Goal: Find specific page/section: Find specific page/section

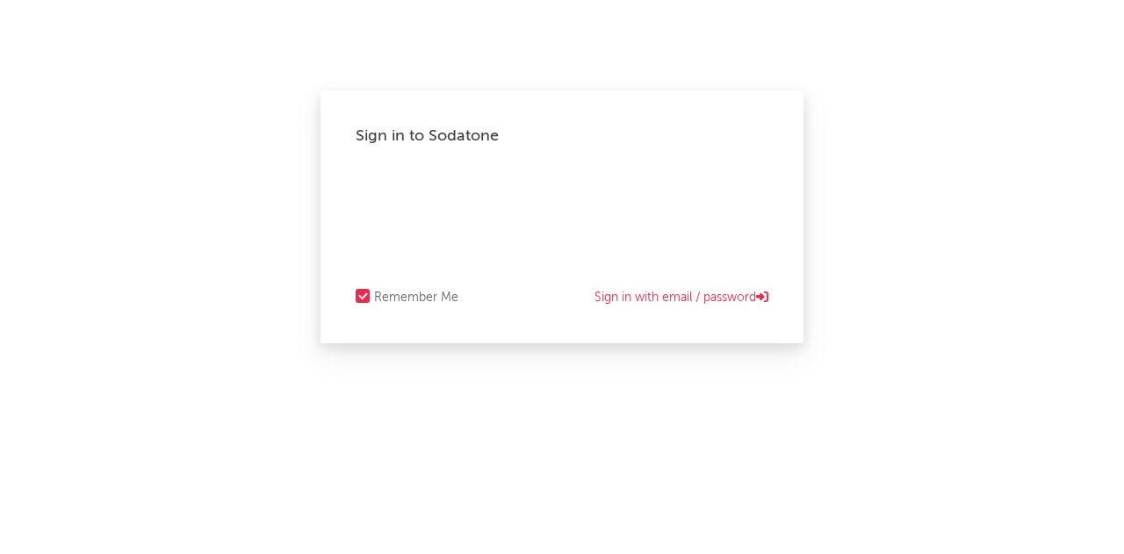
select select "recorded_music"
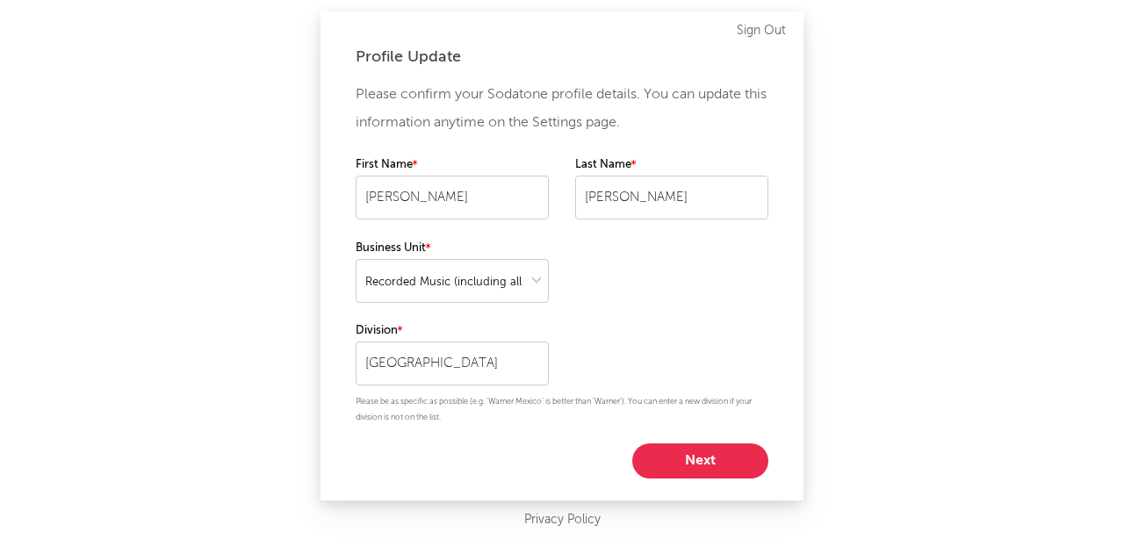
click at [731, 457] on button "Next" at bounding box center [700, 460] width 136 height 35
select select "other"
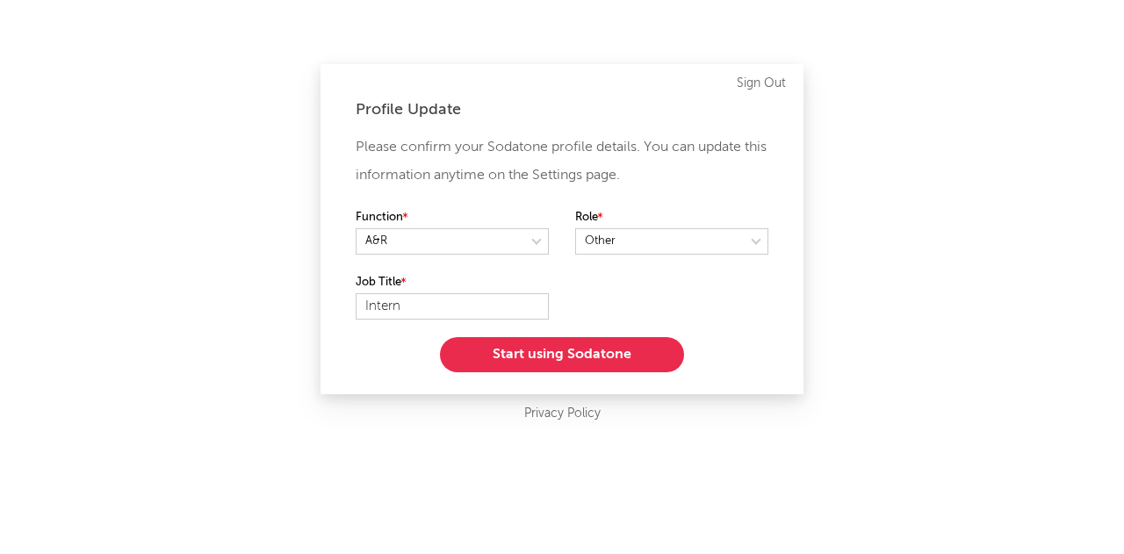
click at [631, 359] on button "Start using Sodatone" at bounding box center [562, 354] width 244 height 35
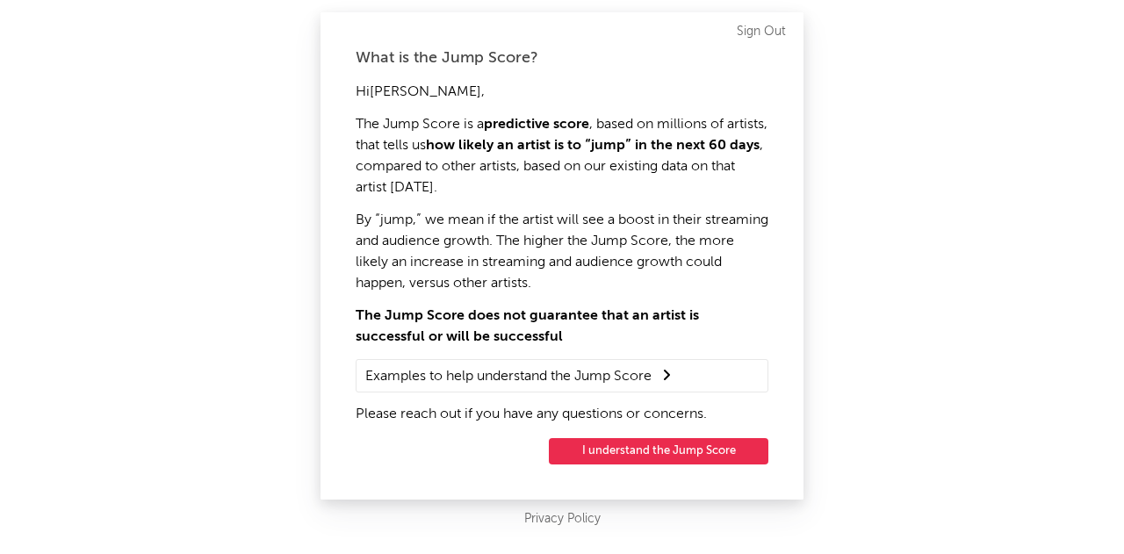
click at [641, 452] on button "I understand the Jump Score" at bounding box center [659, 451] width 220 height 26
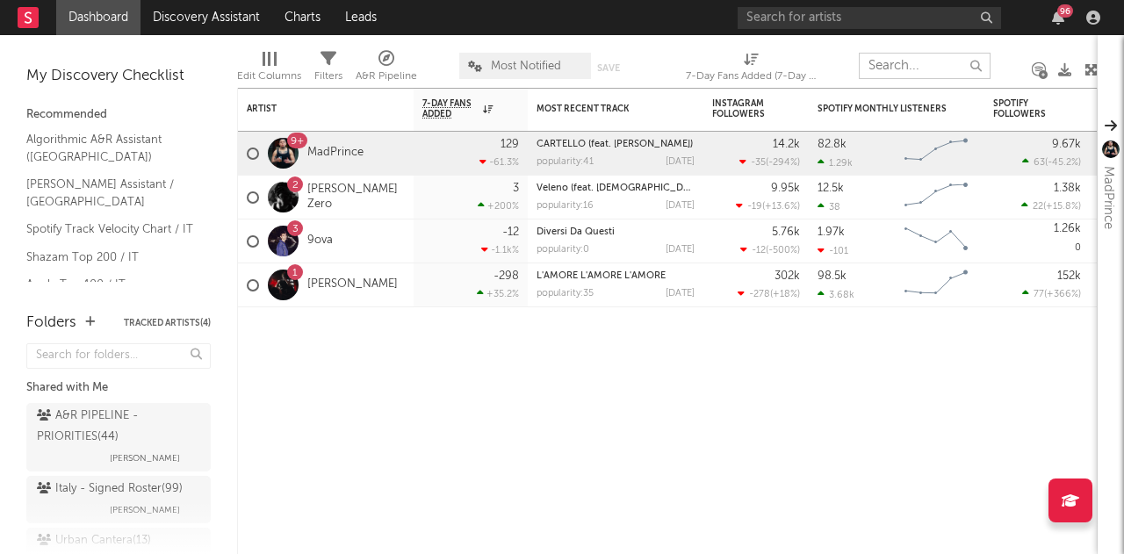
click at [931, 66] on input "text" at bounding box center [925, 66] width 132 height 26
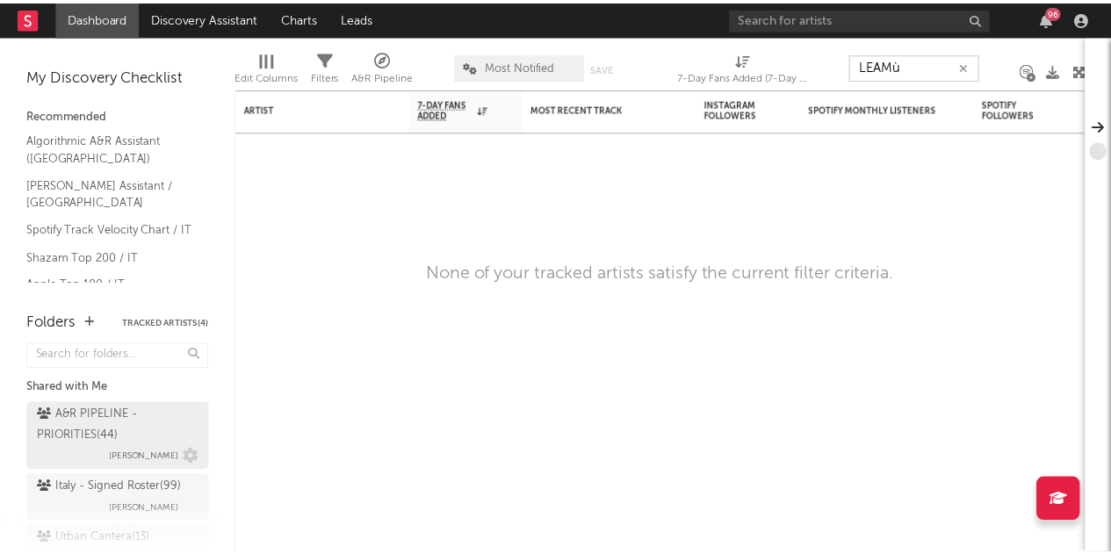
scroll to position [88, 0]
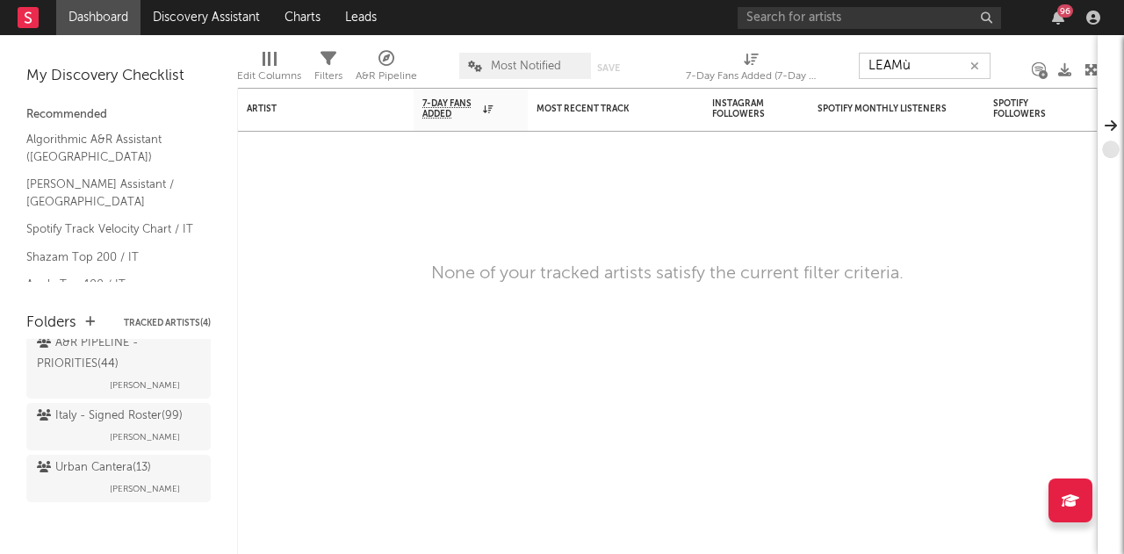
type input "LEAMù"
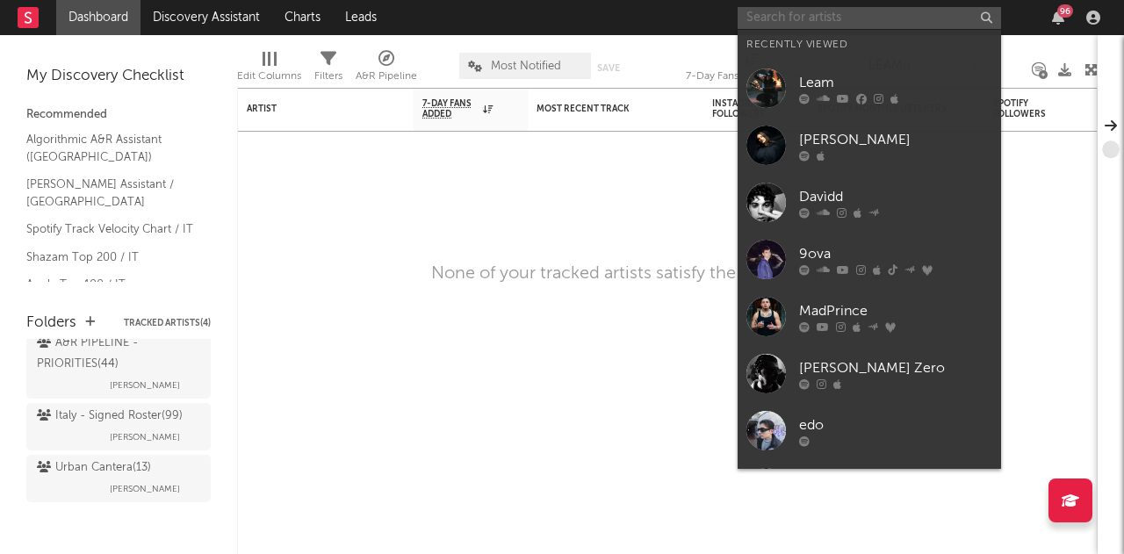
click at [948, 16] on input "text" at bounding box center [869, 18] width 263 height 22
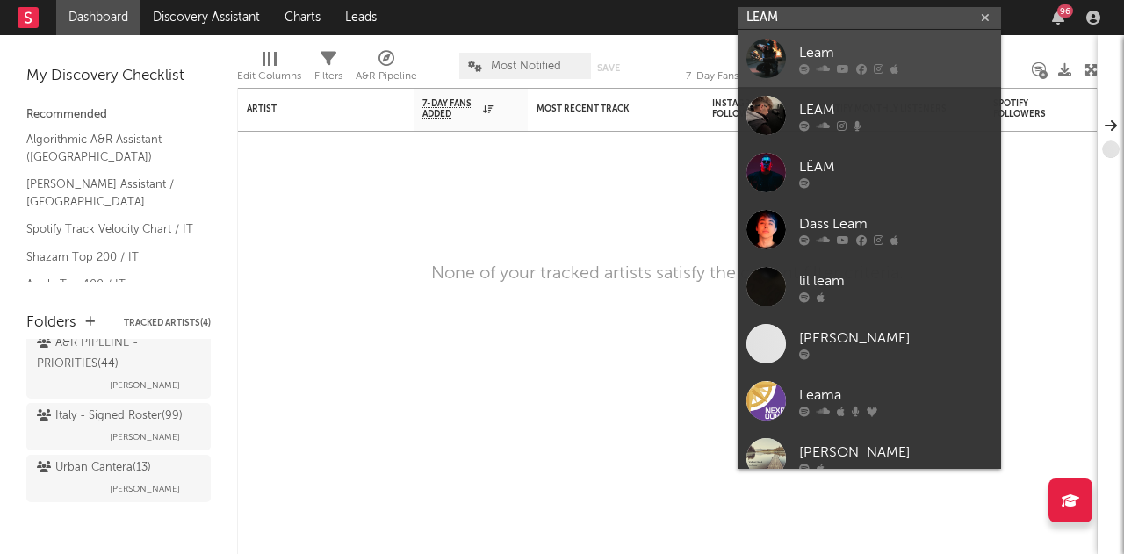
type input "LEAM"
click at [844, 55] on div "Leam" at bounding box center [895, 52] width 193 height 21
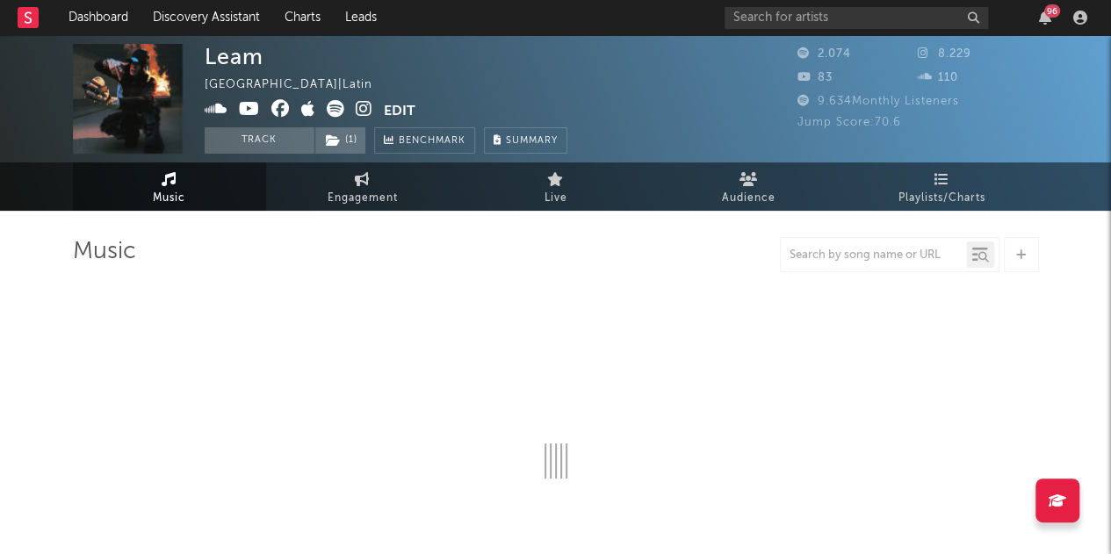
select select "1w"
